Goal: Task Accomplishment & Management: Complete application form

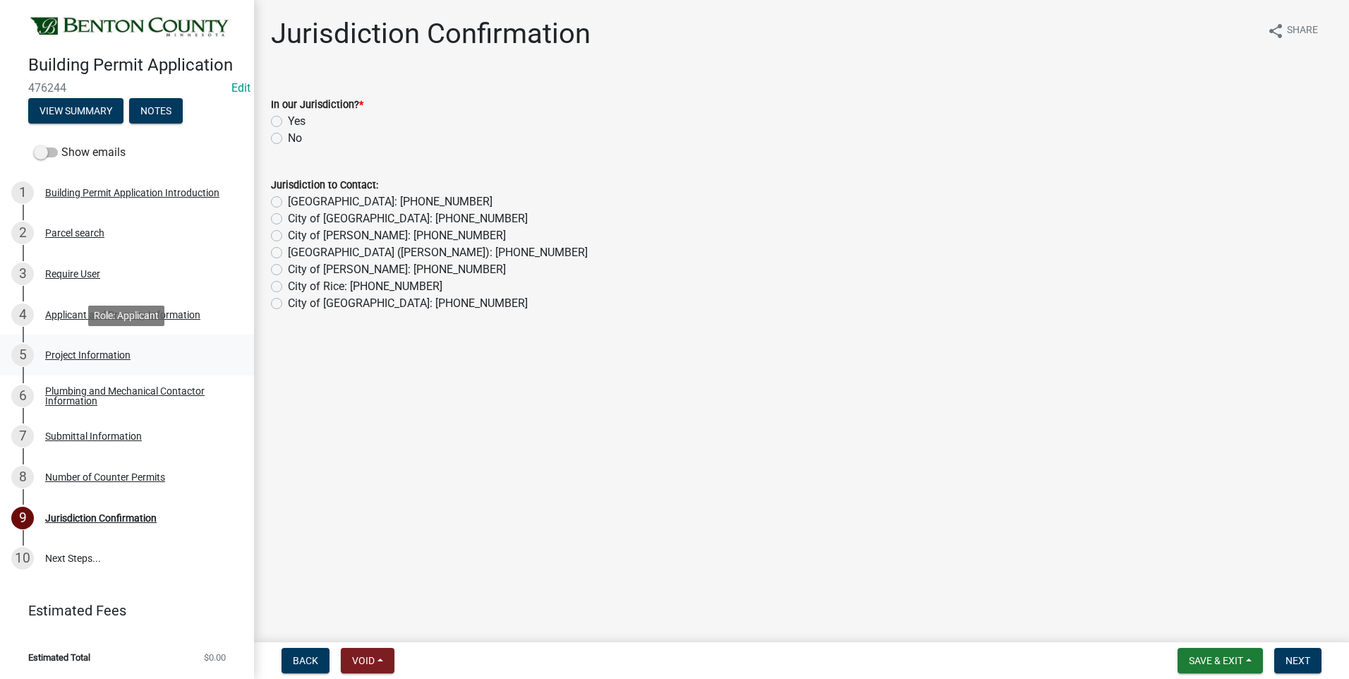
click at [95, 350] on div "Project Information" at bounding box center [87, 355] width 85 height 10
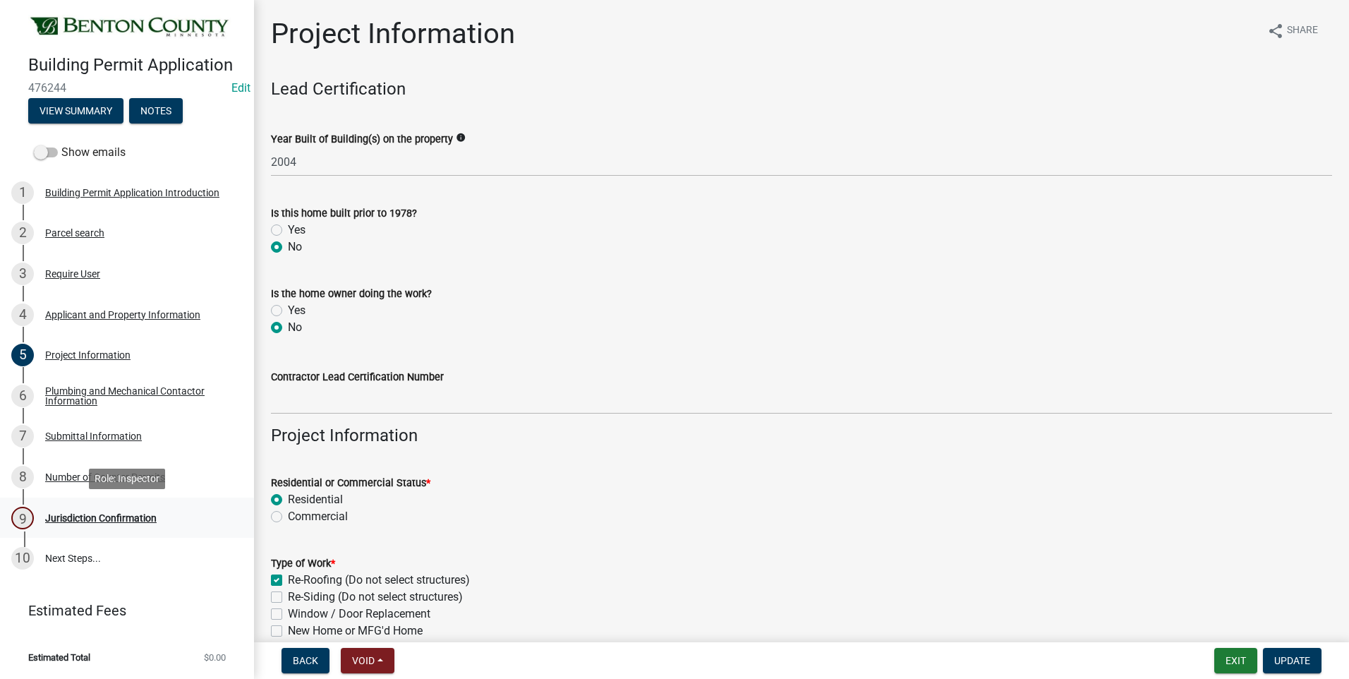
click at [108, 517] on div "Jurisdiction Confirmation" at bounding box center [100, 518] width 111 height 10
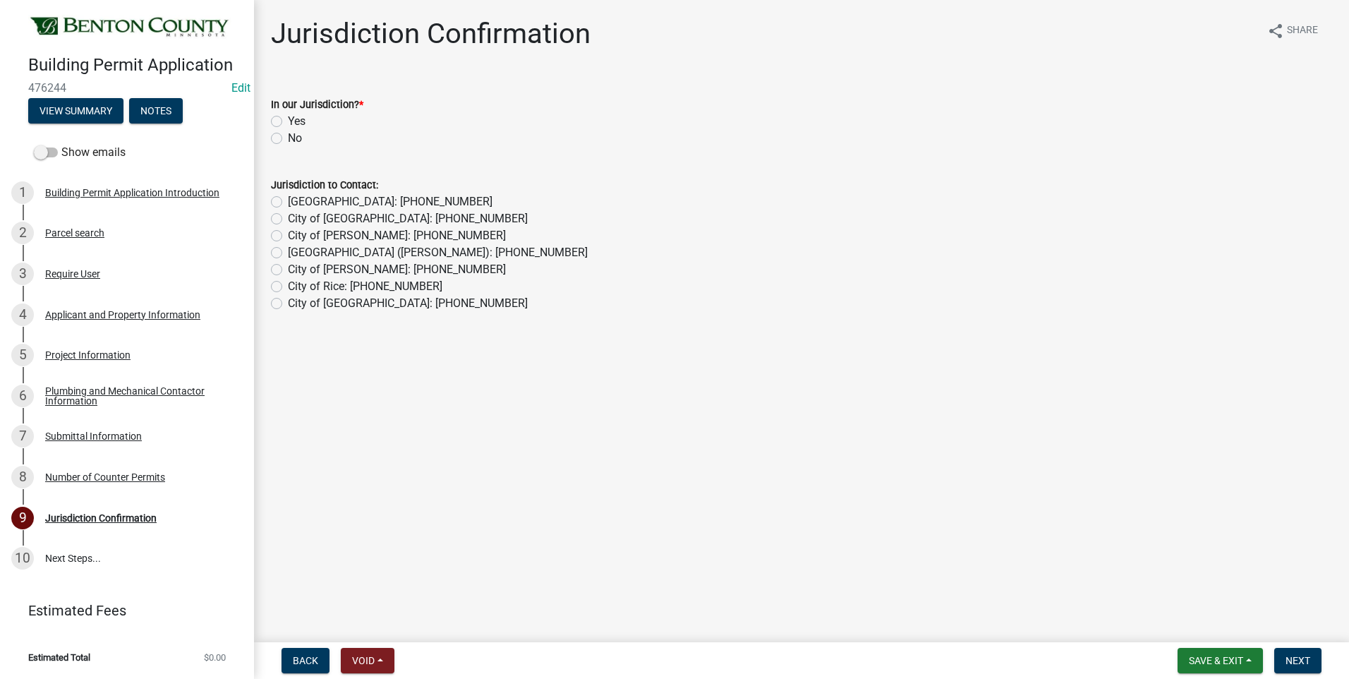
click at [288, 120] on label "Yes" at bounding box center [297, 121] width 18 height 17
click at [288, 120] on input "Yes" at bounding box center [292, 117] width 9 height 9
radio input "true"
click at [71, 356] on div "Project Information" at bounding box center [87, 355] width 85 height 10
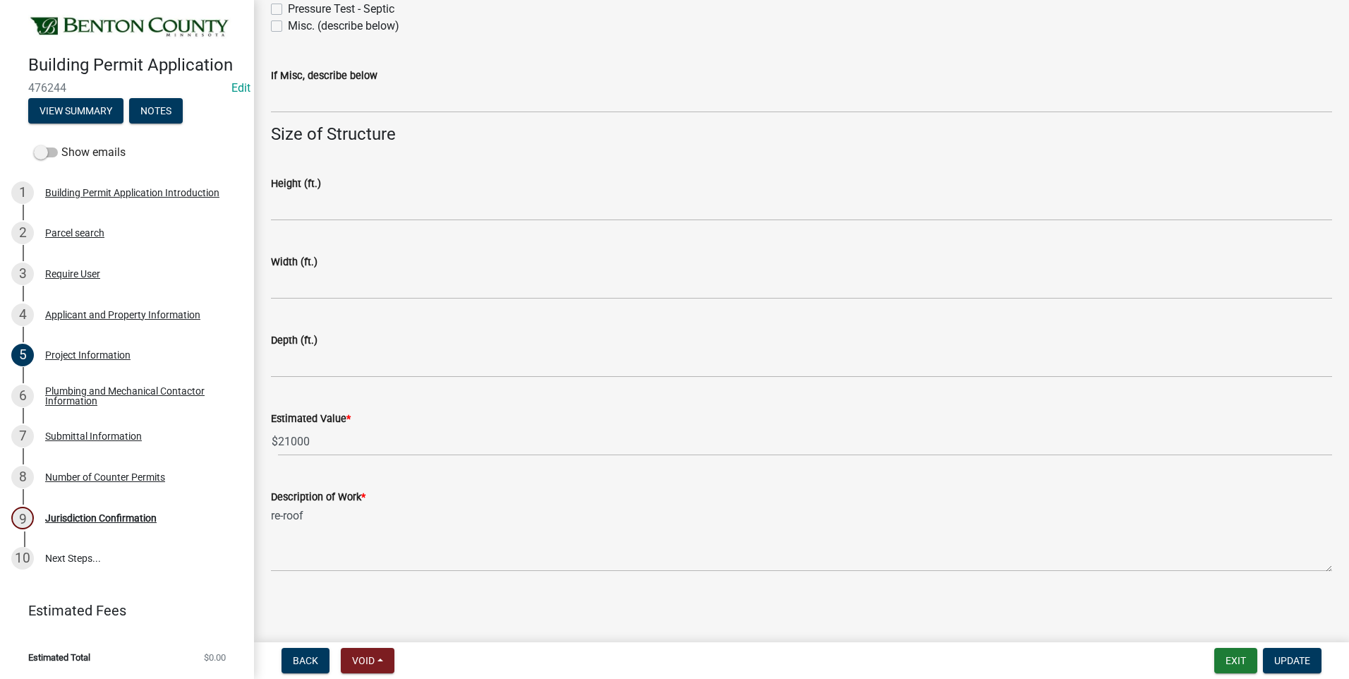
scroll to position [809, 0]
click at [122, 476] on div "Number of Counter Permits" at bounding box center [105, 477] width 120 height 10
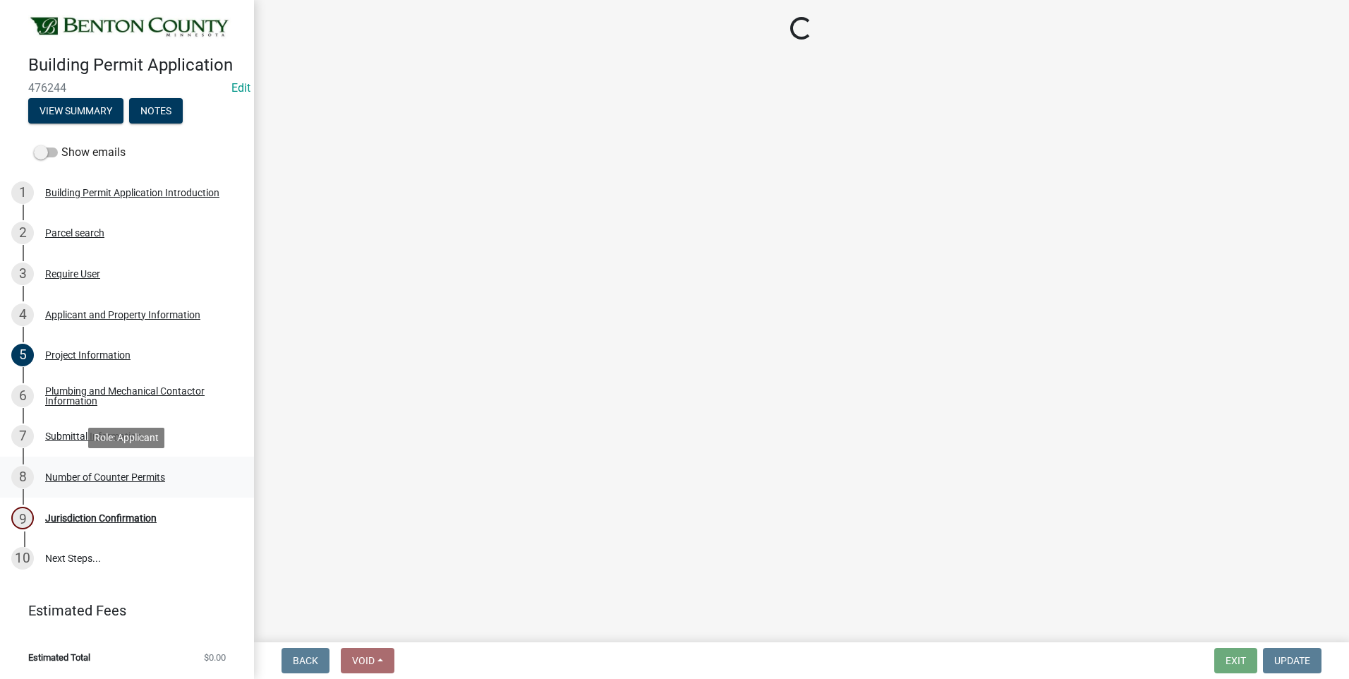
scroll to position [0, 0]
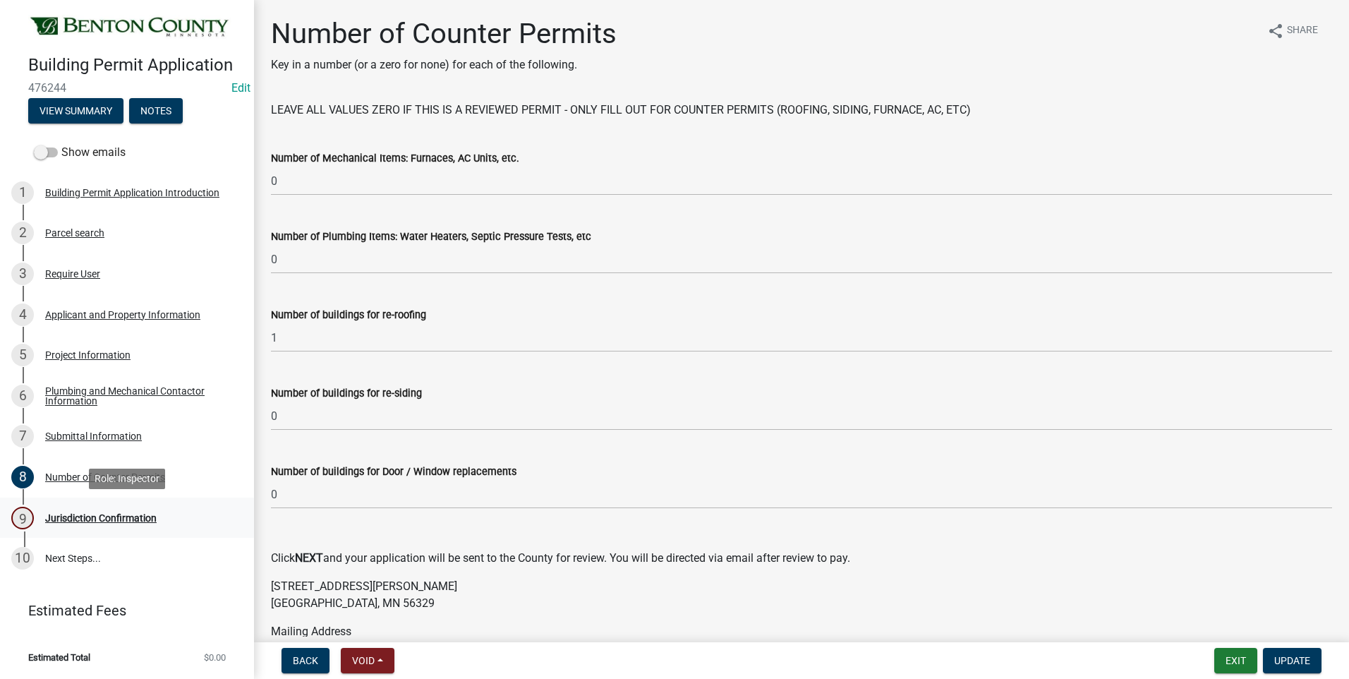
click at [114, 513] on div "Jurisdiction Confirmation" at bounding box center [100, 518] width 111 height 10
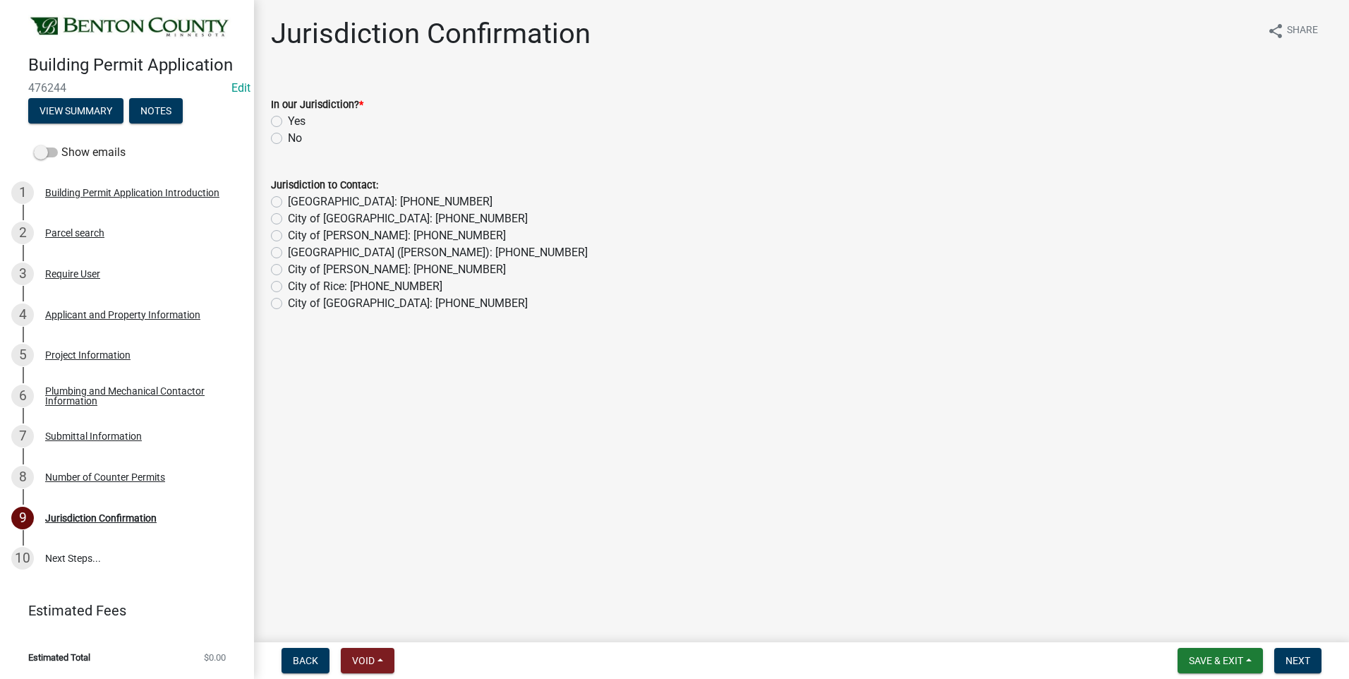
click at [288, 123] on label "Yes" at bounding box center [297, 121] width 18 height 17
click at [288, 122] on input "Yes" at bounding box center [292, 117] width 9 height 9
radio input "true"
click at [1295, 663] on span "Next" at bounding box center [1297, 660] width 25 height 11
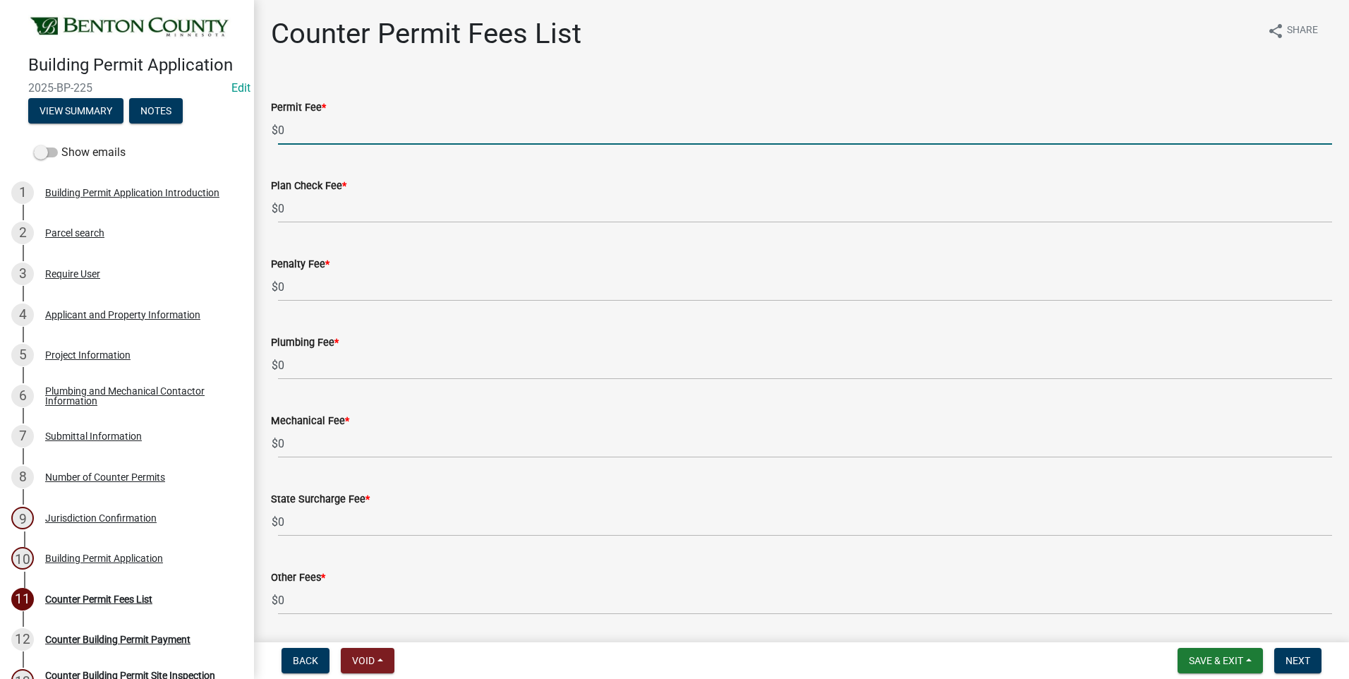
drag, startPoint x: 288, startPoint y: 129, endPoint x: 279, endPoint y: 129, distance: 8.5
click at [279, 129] on input "0" at bounding box center [805, 130] width 1054 height 29
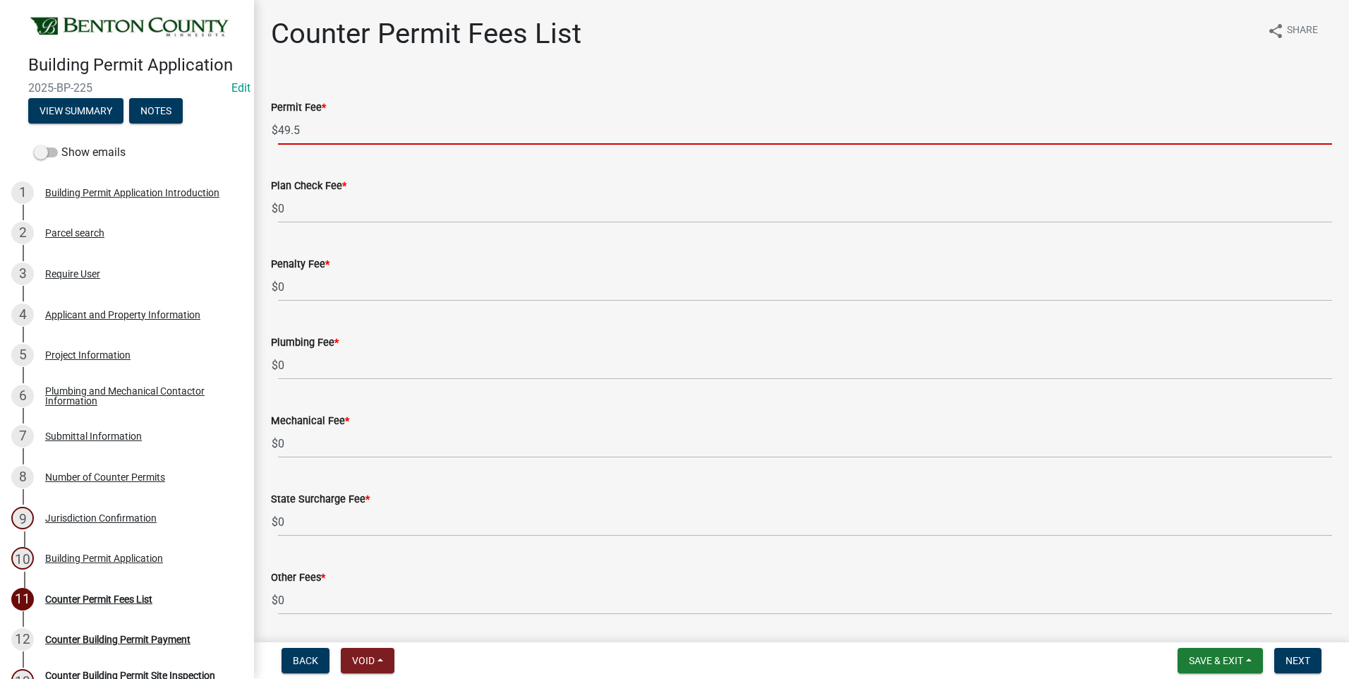
type input "49.5"
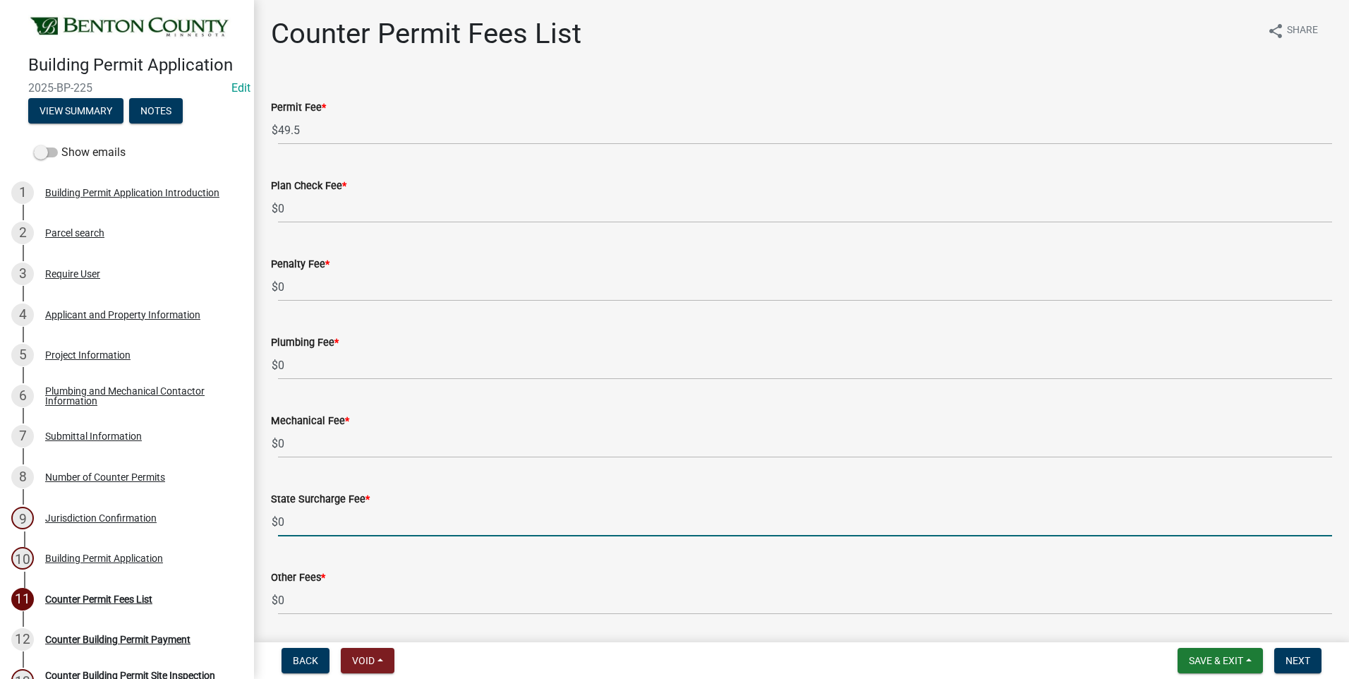
click at [279, 521] on input "0" at bounding box center [805, 521] width 1054 height 29
type input "1"
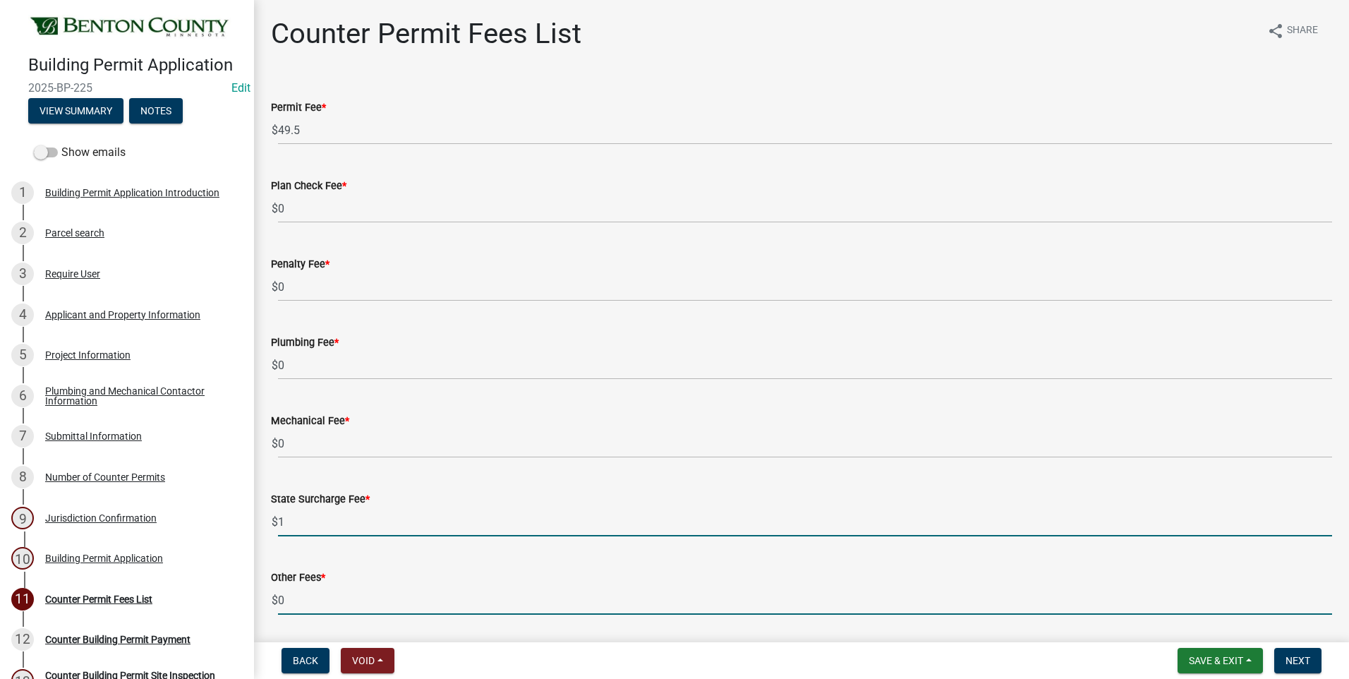
click at [297, 605] on input "0" at bounding box center [805, 600] width 1054 height 29
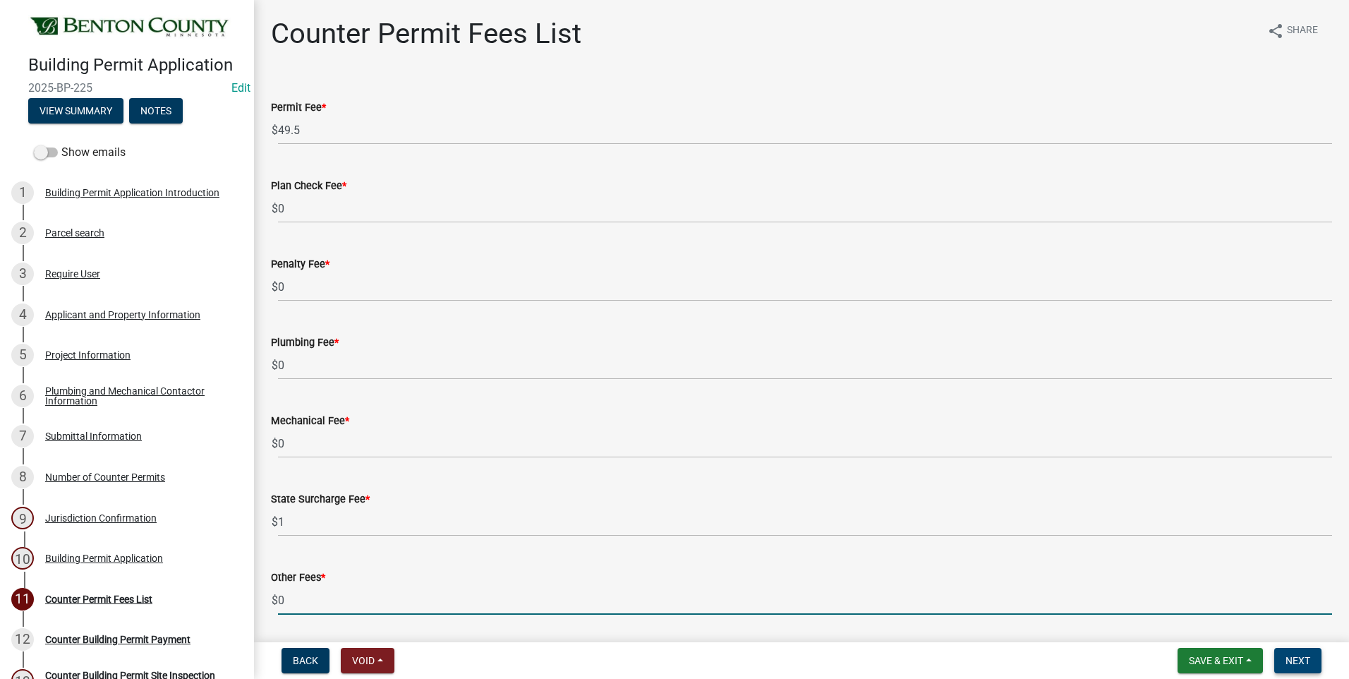
click at [1290, 656] on span "Next" at bounding box center [1297, 660] width 25 height 11
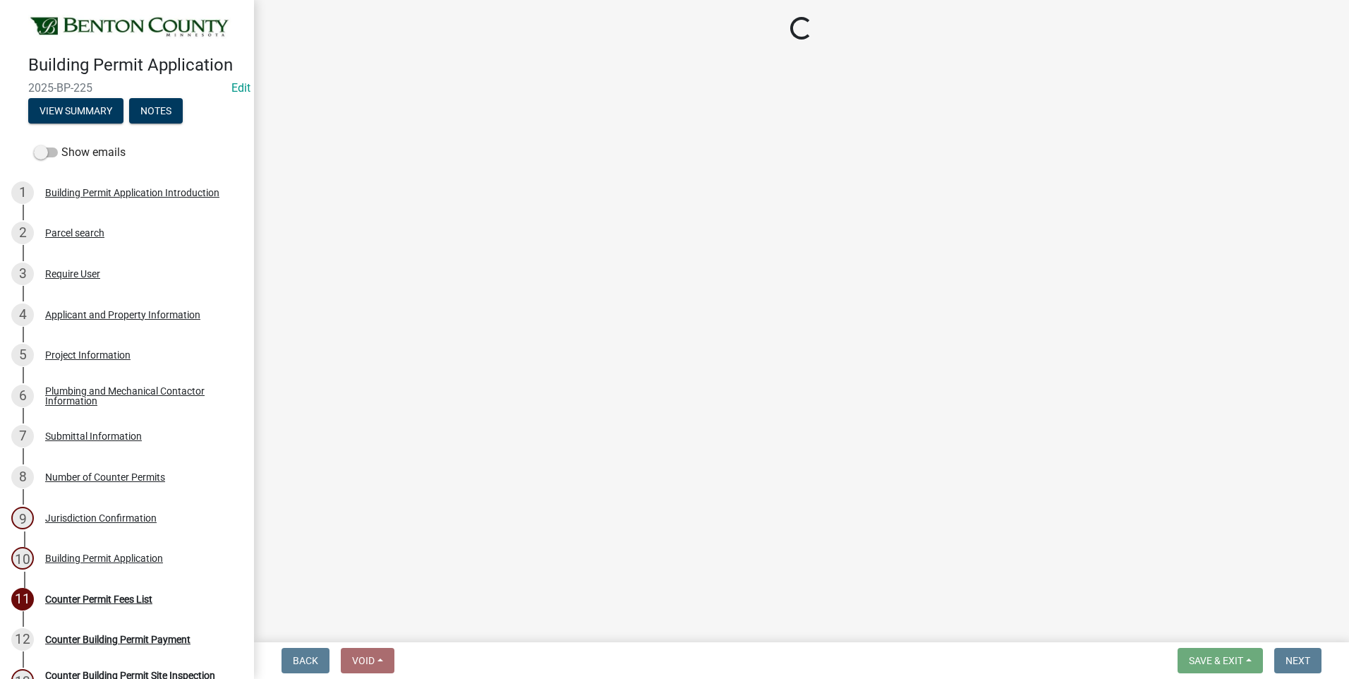
select select "3: 3"
